Goal: Task Accomplishment & Management: Manage account settings

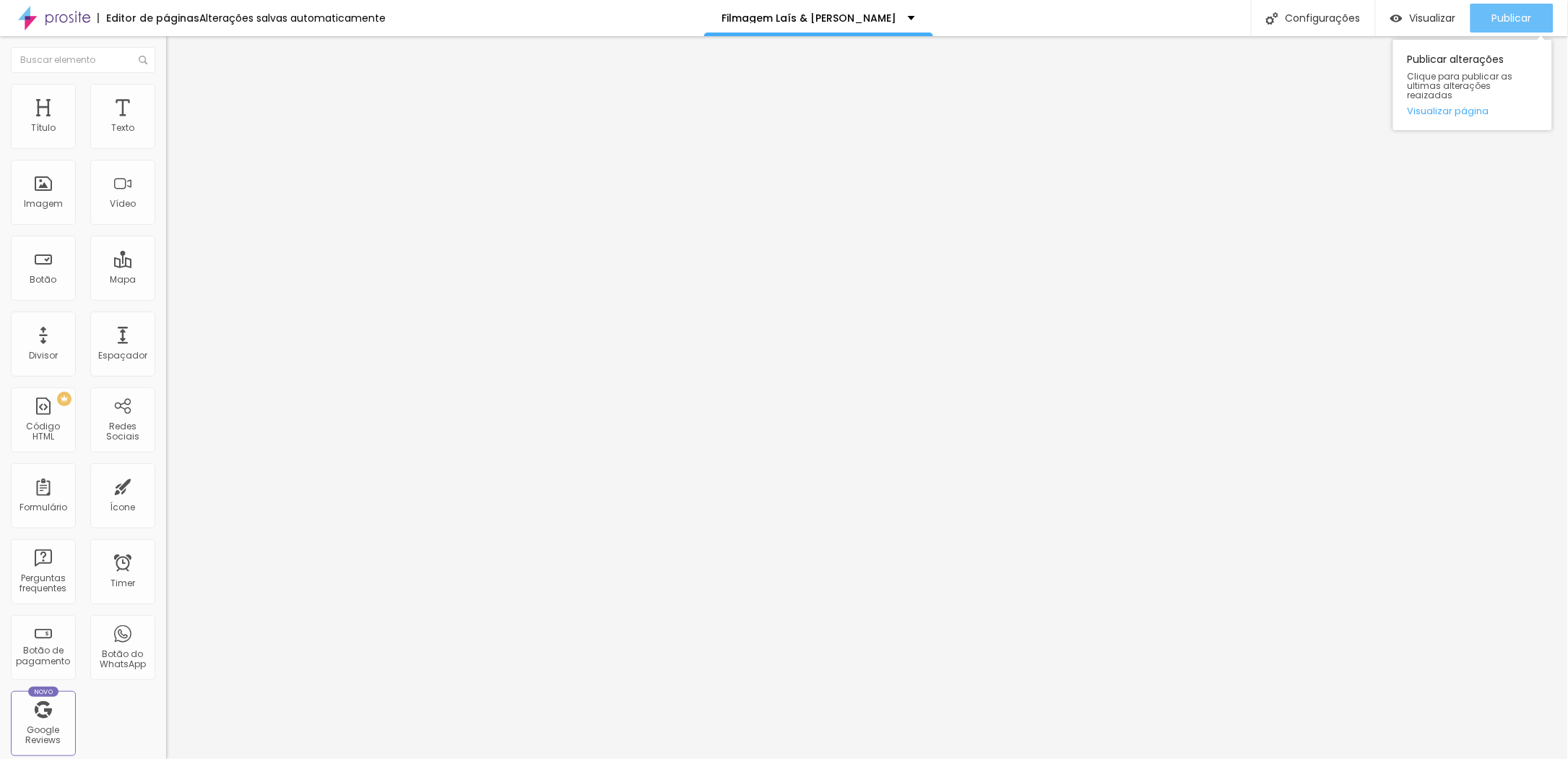
click at [1496, 18] on span "Publicar" at bounding box center [1512, 18] width 40 height 12
click at [1524, 8] on div "Publicar" at bounding box center [1512, 18] width 40 height 29
